Goal: Task Accomplishment & Management: Manage account settings

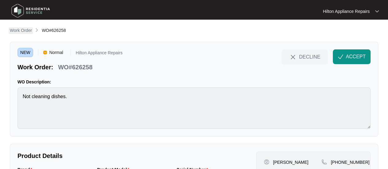
click at [21, 32] on p "Work Order" at bounding box center [21, 30] width 22 height 6
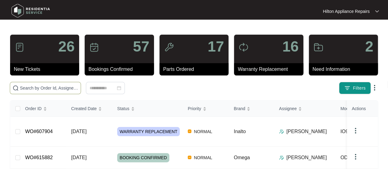
click at [30, 86] on input "text" at bounding box center [49, 88] width 58 height 7
paste input "WO#623706"
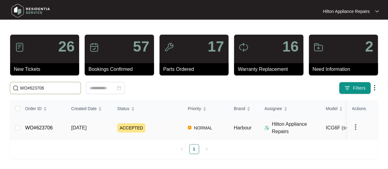
type input "WO#623706"
click at [79, 126] on span "[DATE]" at bounding box center [78, 127] width 15 height 5
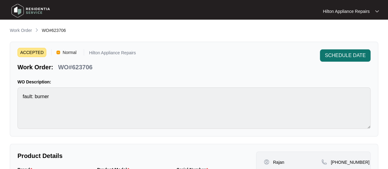
click at [349, 56] on span "SCHEDULE DATE" at bounding box center [345, 55] width 41 height 7
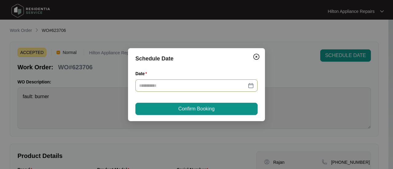
click at [252, 85] on div at bounding box center [196, 85] width 115 height 7
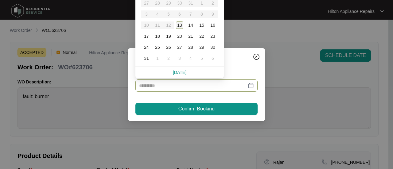
type input "**********"
click at [179, 25] on div "13" at bounding box center [179, 24] width 7 height 7
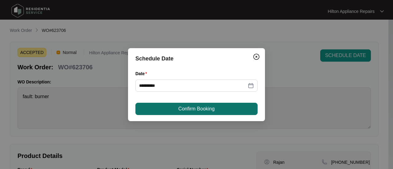
click at [185, 110] on span "Confirm Booking" at bounding box center [196, 108] width 36 height 7
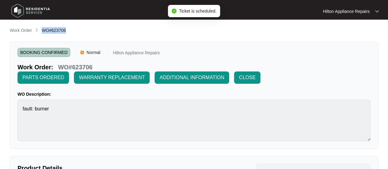
drag, startPoint x: 68, startPoint y: 32, endPoint x: 43, endPoint y: 29, distance: 25.7
click at [43, 29] on div "Work Order WO#623706" at bounding box center [194, 30] width 369 height 7
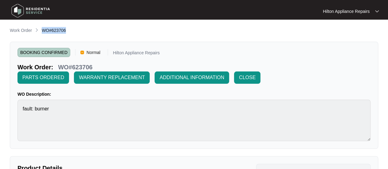
copy span "WO#623706"
click at [18, 30] on p "Work Order" at bounding box center [21, 30] width 22 height 6
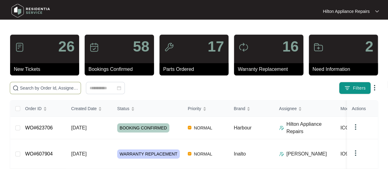
click at [24, 88] on input "text" at bounding box center [49, 88] width 58 height 7
paste input "WO#623706"
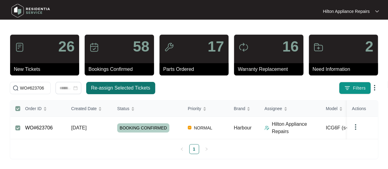
click at [115, 86] on span "Re-assign Selected Tickets" at bounding box center [120, 87] width 59 height 7
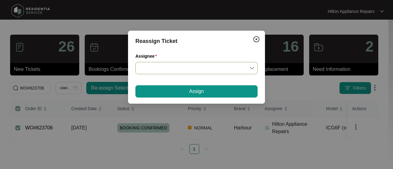
click at [252, 68] on input "Assignee" at bounding box center [196, 68] width 115 height 12
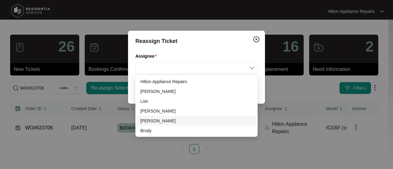
click at [153, 120] on div "[PERSON_NAME]" at bounding box center [196, 121] width 112 height 7
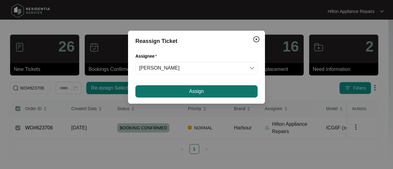
click at [178, 91] on button "Assign" at bounding box center [196, 91] width 122 height 12
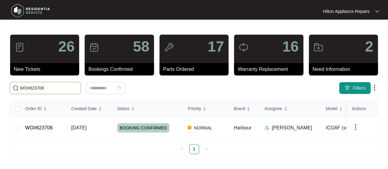
drag, startPoint x: 48, startPoint y: 89, endPoint x: 9, endPoint y: 85, distance: 39.2
click at [9, 85] on div "WO#623706" at bounding box center [105, 88] width 196 height 12
paste input "6089"
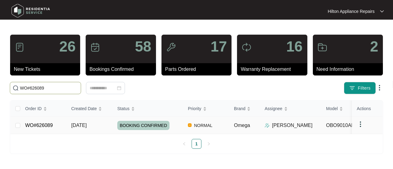
type input "WO#626089"
click at [81, 125] on span "[DATE]" at bounding box center [78, 125] width 15 height 5
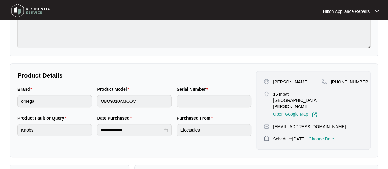
scroll to position [123, 0]
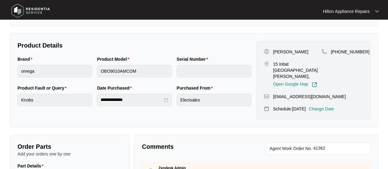
click at [327, 106] on p "Change Date" at bounding box center [321, 109] width 25 height 6
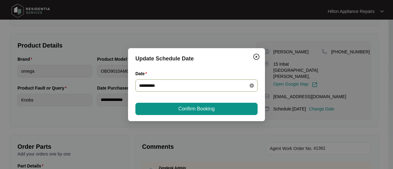
click at [251, 85] on icon "close-circle" at bounding box center [252, 86] width 4 height 4
click at [252, 86] on div at bounding box center [196, 85] width 115 height 7
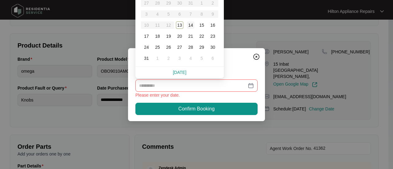
click at [190, 26] on div "14" at bounding box center [190, 24] width 7 height 7
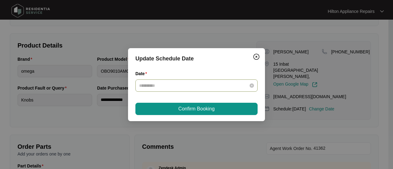
type input "**********"
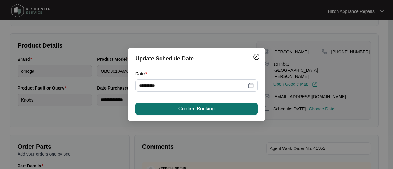
click at [189, 106] on span "Confirm Booking" at bounding box center [196, 108] width 36 height 7
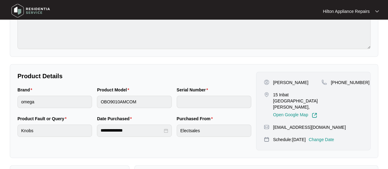
scroll to position [0, 0]
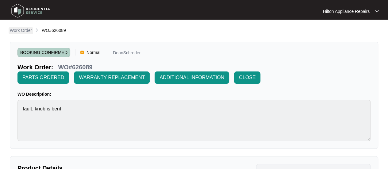
click at [19, 29] on p "Work Order" at bounding box center [21, 30] width 22 height 6
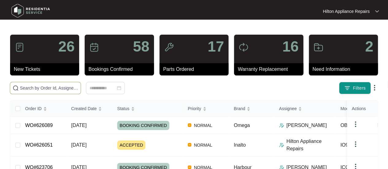
click at [28, 82] on span at bounding box center [45, 88] width 71 height 12
paste input "WO#626083"
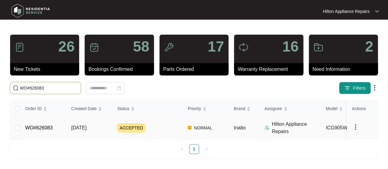
type input "WO#626083"
click at [78, 126] on span "[DATE]" at bounding box center [78, 127] width 15 height 5
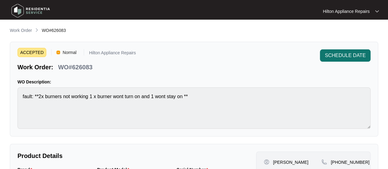
click at [334, 55] on span "SCHEDULE DATE" at bounding box center [345, 55] width 41 height 7
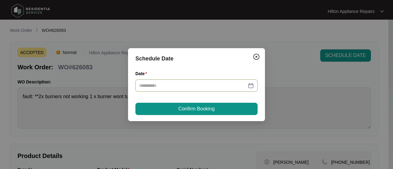
click at [252, 84] on div at bounding box center [196, 85] width 115 height 7
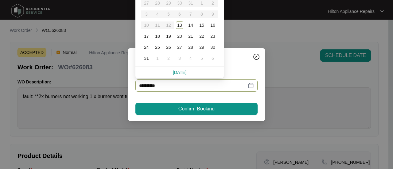
type input "**********"
click at [201, 25] on div "15" at bounding box center [201, 24] width 7 height 7
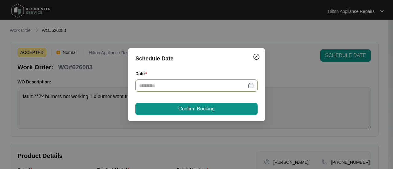
type input "**********"
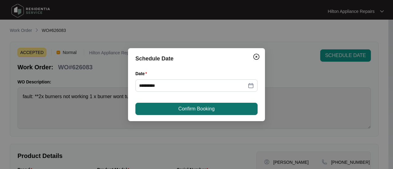
click at [191, 110] on span "Confirm Booking" at bounding box center [196, 108] width 36 height 7
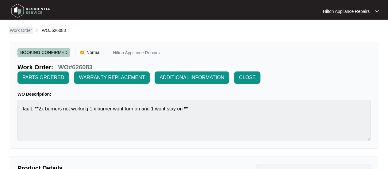
click at [19, 30] on p "Work Order" at bounding box center [21, 30] width 22 height 6
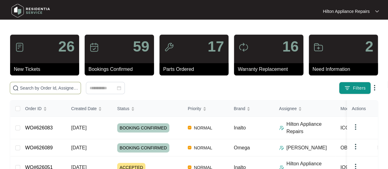
click at [29, 89] on input "text" at bounding box center [49, 88] width 58 height 7
paste input "WO#626083"
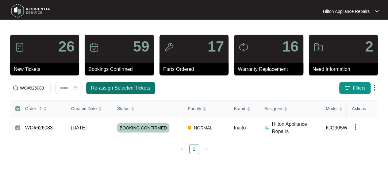
click at [112, 85] on span "Re-assign Selected Tickets" at bounding box center [120, 87] width 59 height 7
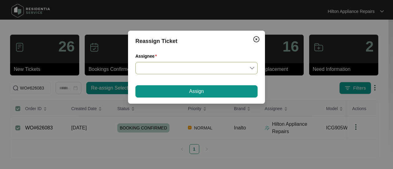
click at [252, 66] on input "Assignee" at bounding box center [196, 68] width 115 height 12
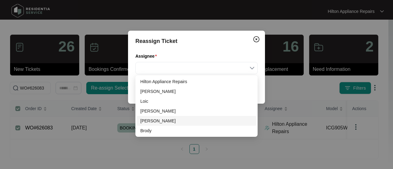
click at [149, 122] on div "[PERSON_NAME]" at bounding box center [196, 121] width 112 height 7
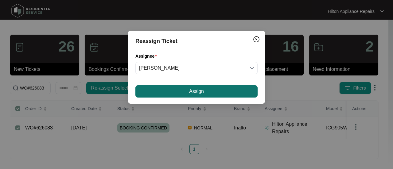
click at [192, 92] on span "Assign" at bounding box center [196, 91] width 15 height 7
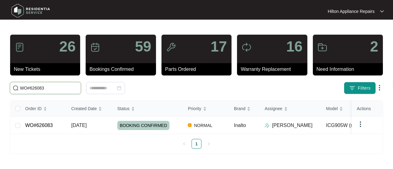
click at [51, 88] on input "WO#626083" at bounding box center [49, 88] width 58 height 7
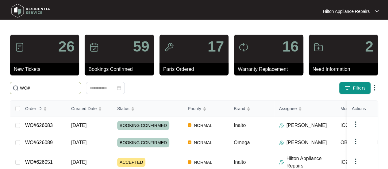
paste input "626258"
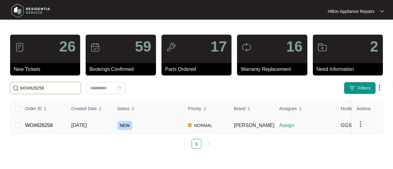
type input "WO#626258"
click at [80, 123] on span "[DATE]" at bounding box center [78, 125] width 15 height 5
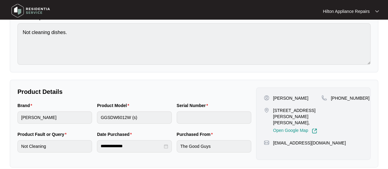
scroll to position [72, 0]
